Goal: Task Accomplishment & Management: Manage account settings

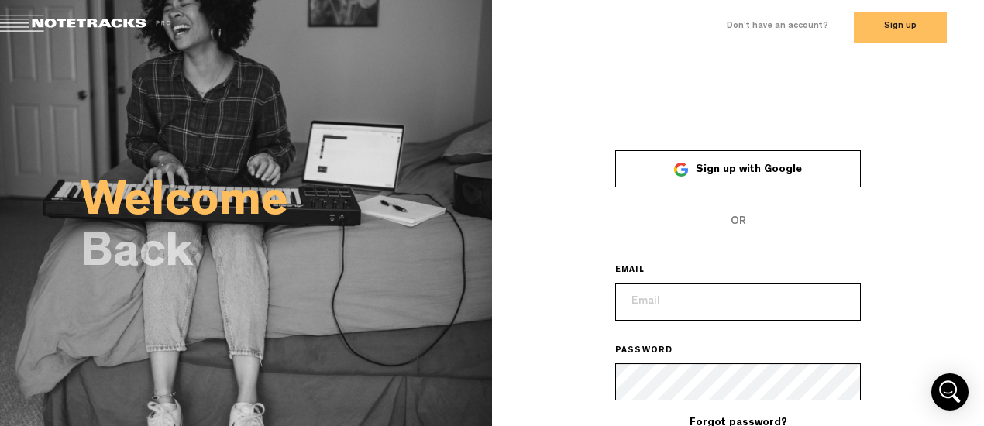
type input "[EMAIL_ADDRESS][DOMAIN_NAME]"
click at [972, 322] on div "× Sign up with Google OR EMAIL [EMAIL_ADDRESS][DOMAIN_NAME] PASSWORD Forgot pas…" at bounding box center [738, 307] width 492 height 357
click at [929, 301] on div "× Sign up with Google OR EMAIL [EMAIL_ADDRESS][DOMAIN_NAME] PASSWORD Forgot pas…" at bounding box center [738, 307] width 492 height 357
click at [516, 339] on div "× Sign up with Google OR EMAIL [EMAIL_ADDRESS][DOMAIN_NAME] PASSWORD Forgot pas…" at bounding box center [738, 307] width 492 height 357
click at [646, 229] on span "OR" at bounding box center [738, 221] width 246 height 37
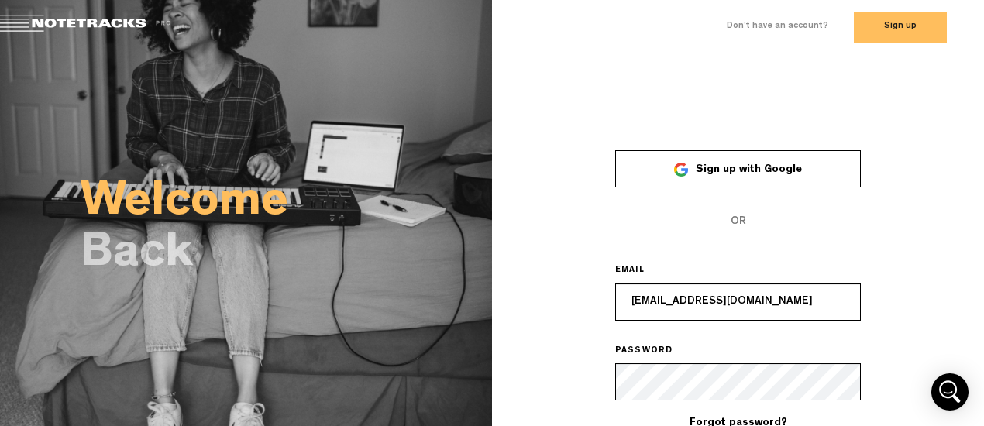
click at [646, 225] on span "OR" at bounding box center [738, 221] width 246 height 37
click at [486, 81] on div "Welcome Back" at bounding box center [286, 169] width 411 height 231
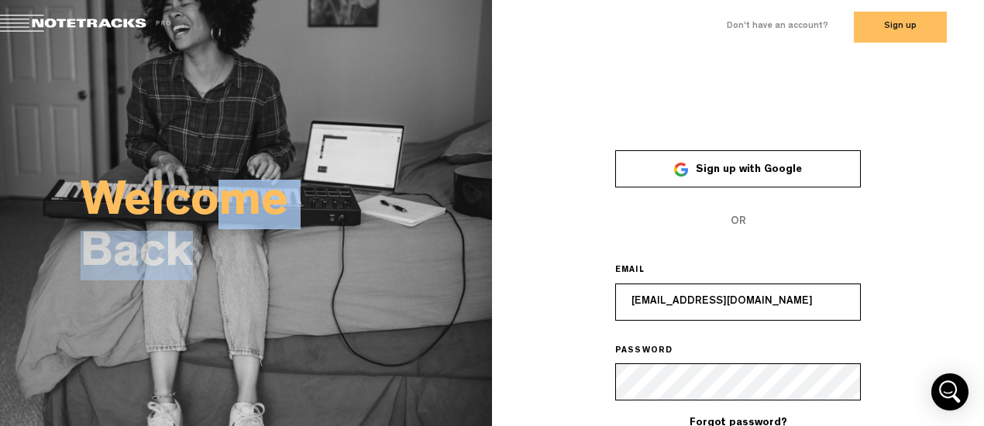
drag, startPoint x: 234, startPoint y: 252, endPoint x: 366, endPoint y: 341, distance: 158.5
click at [345, 349] on div "Welcome Back" at bounding box center [246, 232] width 492 height 357
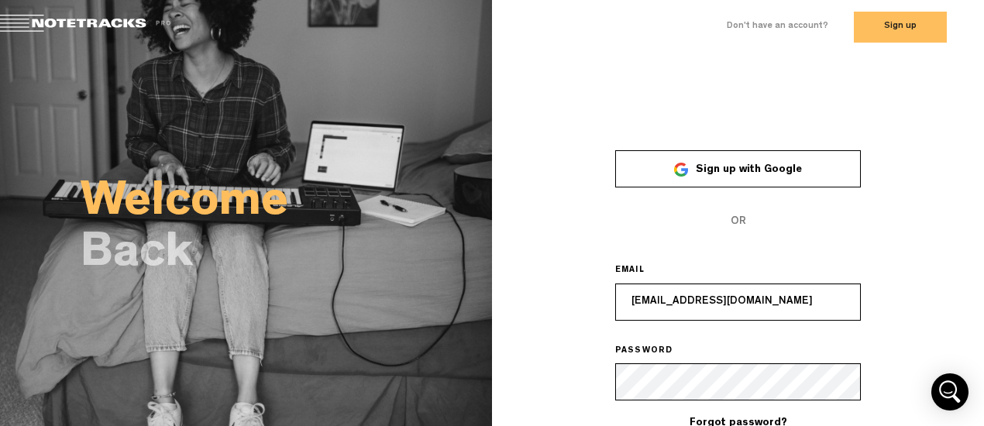
click at [610, 251] on div "× Sign up with Google OR EMAIL [EMAIL_ADDRESS][DOMAIN_NAME] PASSWORD Forgot pas…" at bounding box center [738, 307] width 492 height 357
click at [954, 139] on div "×" at bounding box center [738, 140] width 492 height 22
click at [969, 290] on div "× Sign up with Google OR EMAIL [EMAIL_ADDRESS][DOMAIN_NAME] PASSWORD Forgot pas…" at bounding box center [738, 307] width 492 height 357
click at [956, 388] on icon "Open Intercom Messenger" at bounding box center [949, 391] width 37 height 37
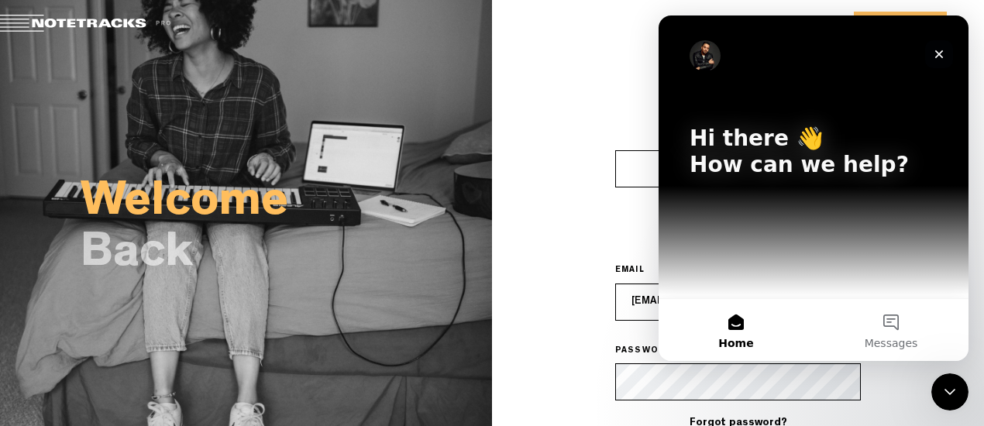
click at [942, 55] on icon "Close" at bounding box center [938, 54] width 12 height 12
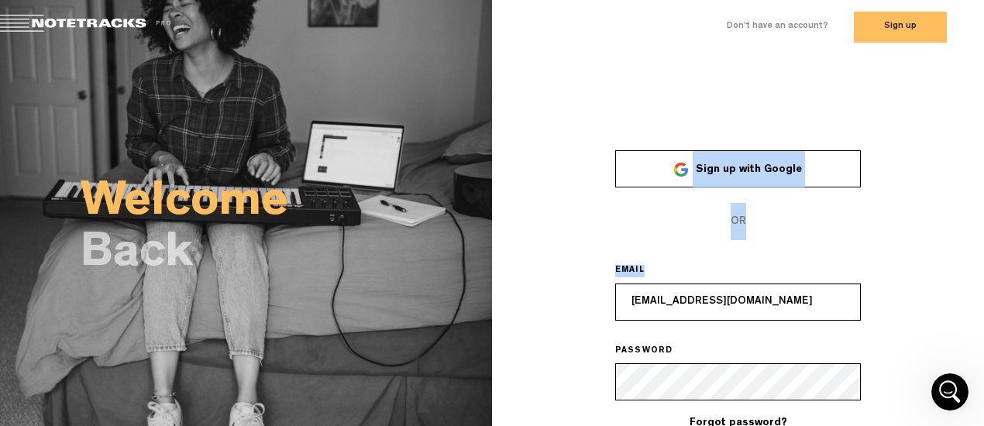
drag, startPoint x: 978, startPoint y: 113, endPoint x: 983, endPoint y: 307, distance: 193.7
click at [983, 307] on div "× Sign up with Google OR EMAIL [EMAIL_ADDRESS][DOMAIN_NAME] PASSWORD Forgot pas…" at bounding box center [738, 232] width 492 height 357
click at [980, 306] on div "× Sign up with Google OR EMAIL [EMAIL_ADDRESS][DOMAIN_NAME] PASSWORD Forgot pas…" at bounding box center [738, 307] width 492 height 357
click at [500, 282] on div "× Sign up with Google OR EMAIL [EMAIL_ADDRESS][DOMAIN_NAME] PASSWORD Forgot pas…" at bounding box center [738, 307] width 492 height 357
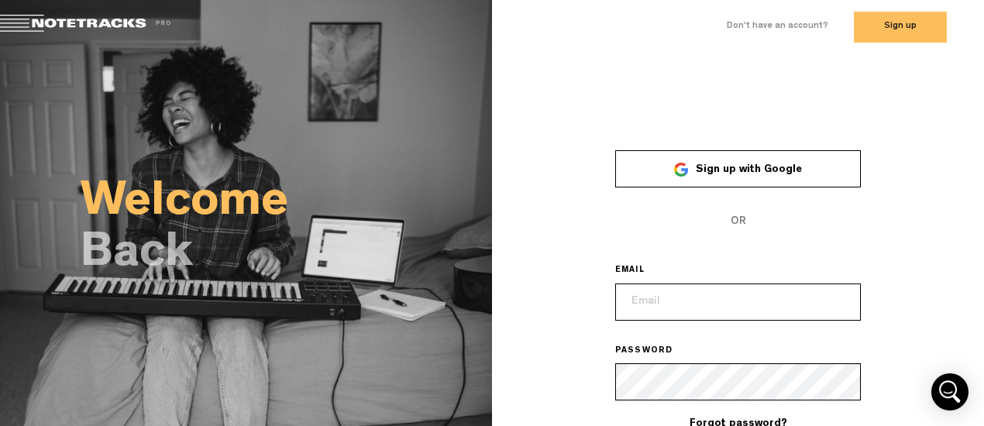
type input "[EMAIL_ADDRESS][DOMAIN_NAME]"
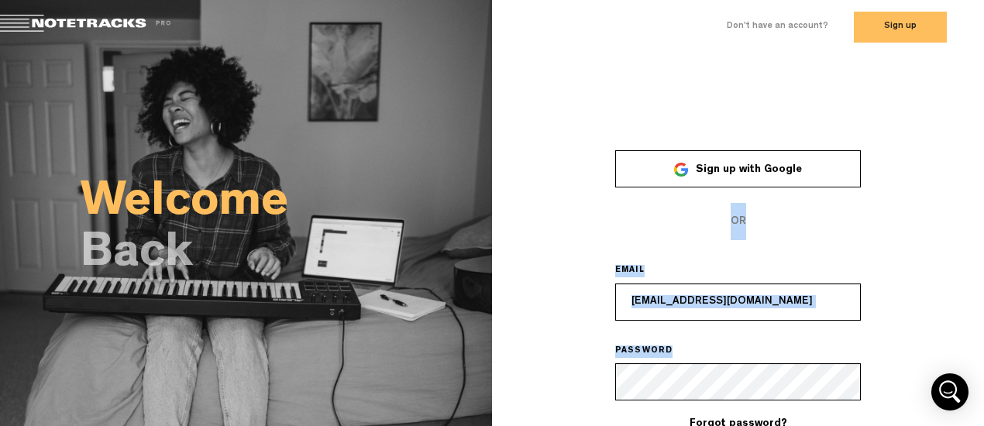
click at [788, 397] on form "Sign up with Google OR EMAIL [EMAIL_ADDRESS][DOMAIN_NAME] PASSWORD Forgot passw…" at bounding box center [738, 317] width 246 height 335
click at [864, 282] on div "× Sign up with Google OR EMAIL [EMAIL_ADDRESS][DOMAIN_NAME] PASSWORD Forgot pas…" at bounding box center [738, 307] width 492 height 357
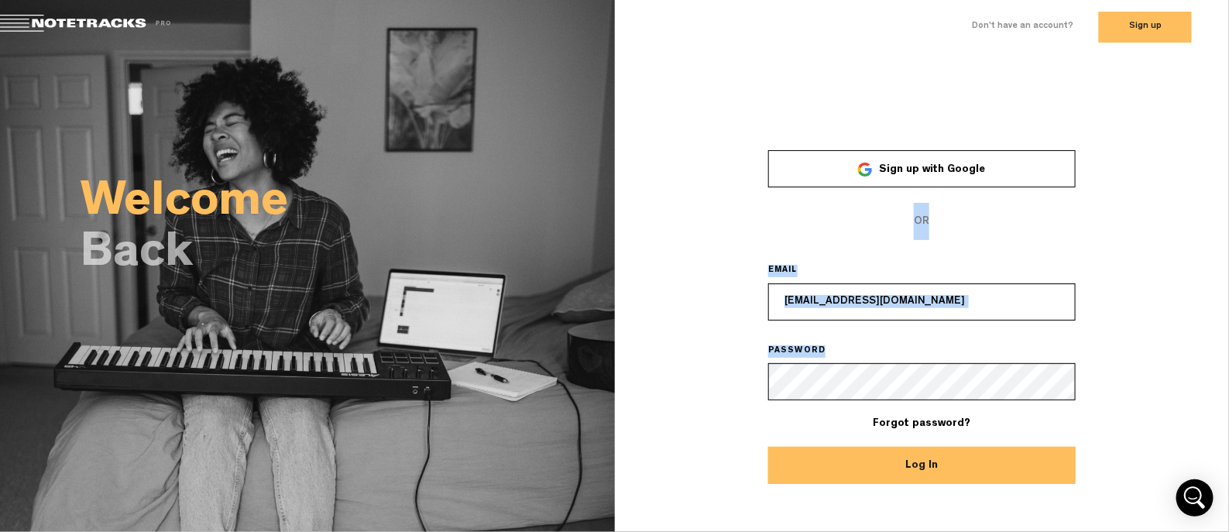
click at [968, 466] on button "Log In" at bounding box center [921, 465] width 307 height 37
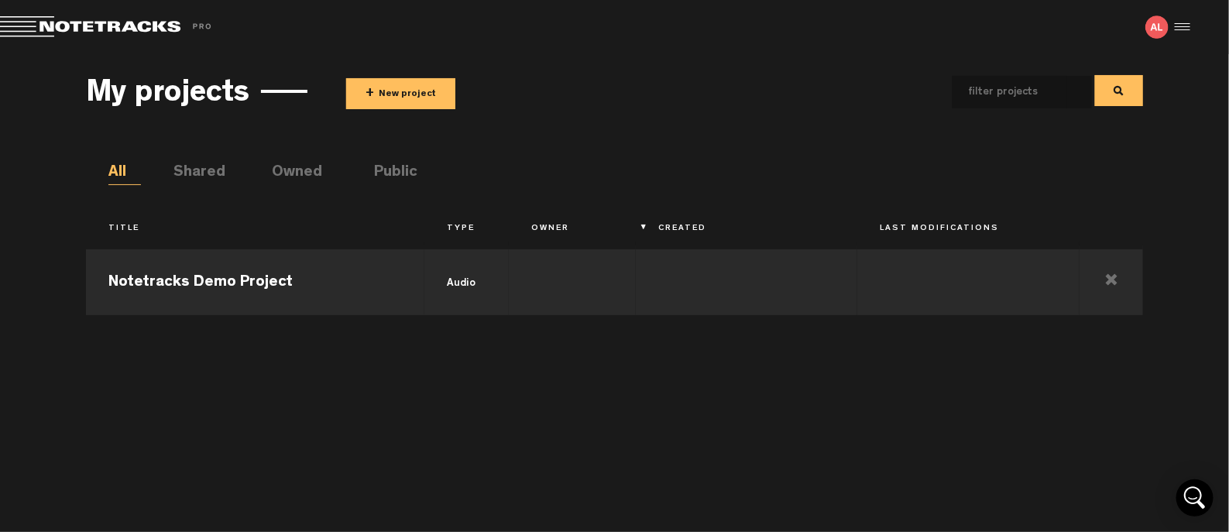
click at [1195, 23] on md-toolbar "Exit Project Share project Save project" at bounding box center [614, 27] width 1229 height 54
click at [1187, 26] on div at bounding box center [1180, 26] width 23 height 23
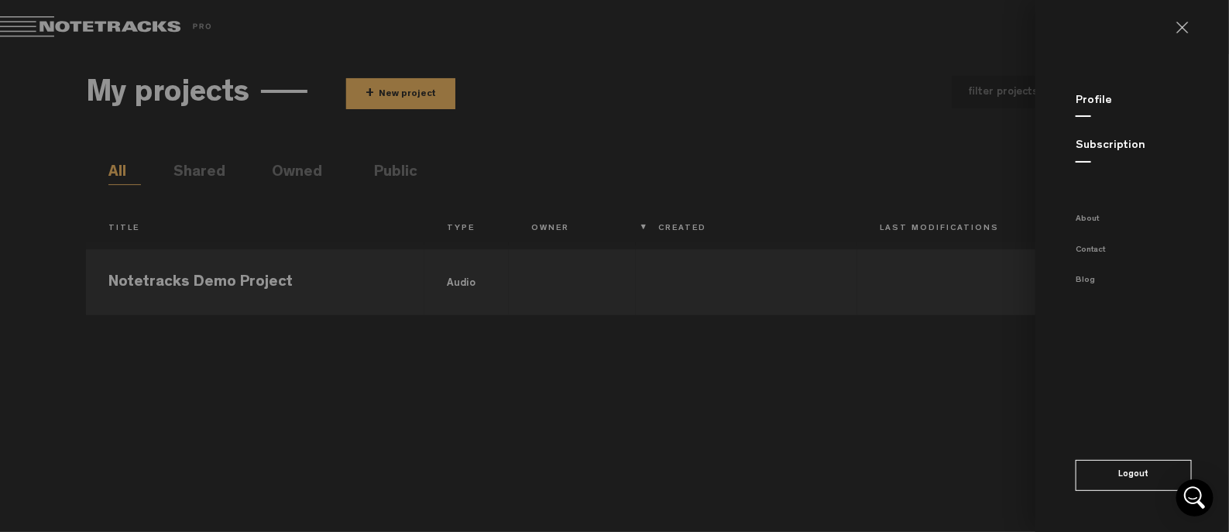
click at [1185, 27] on link at bounding box center [1188, 28] width 25 height 12
